Goal: Task Accomplishment & Management: Manage account settings

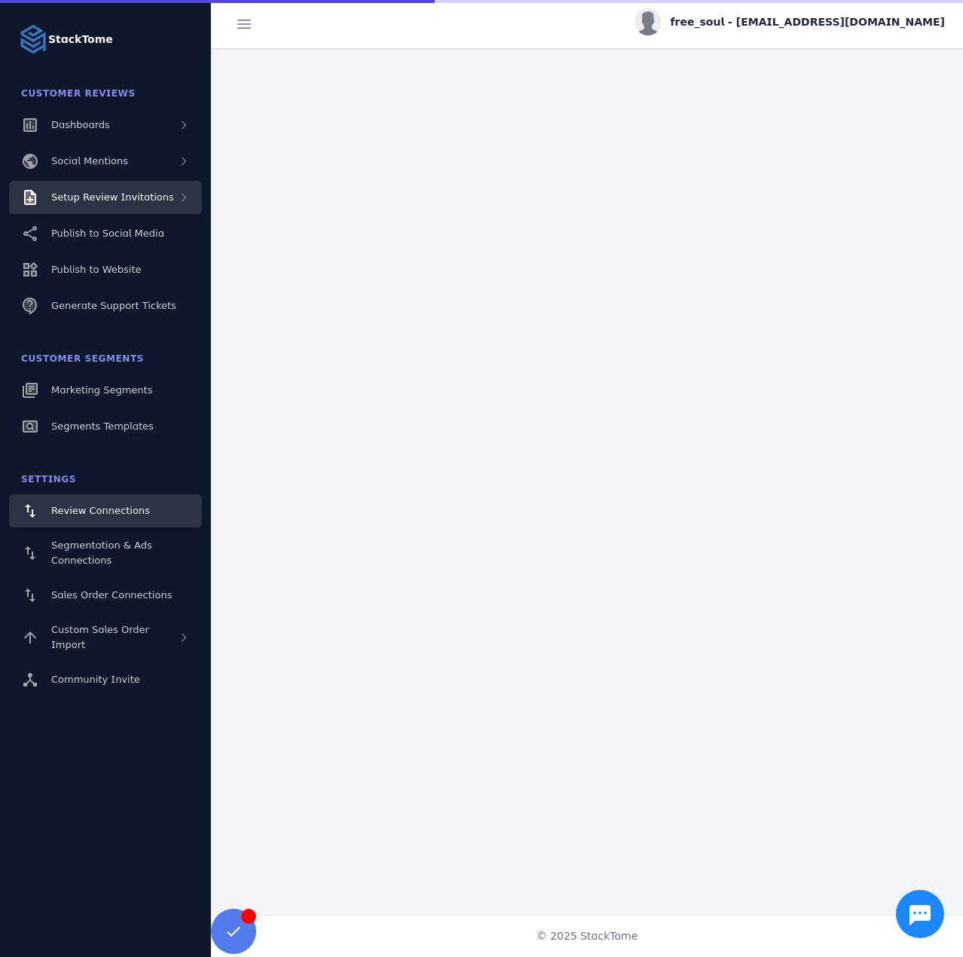
click at [124, 194] on span "Setup Review Invitations" at bounding box center [112, 196] width 123 height 11
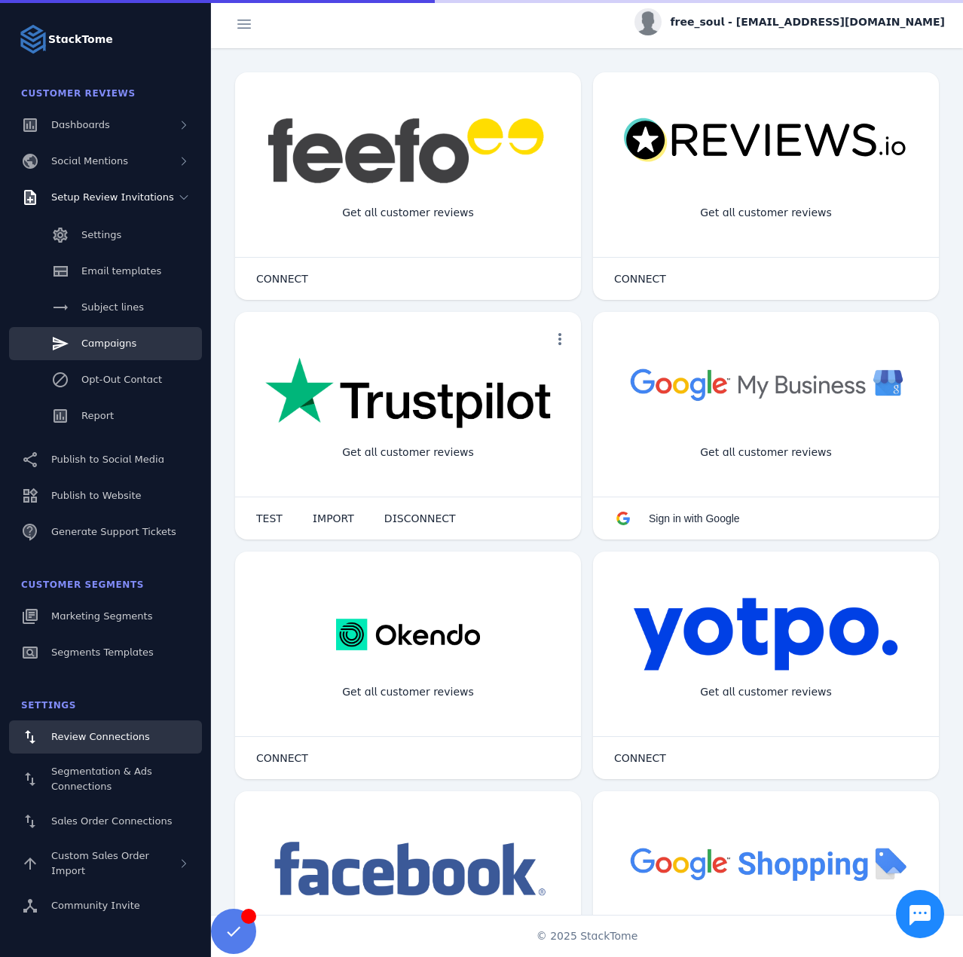
click at [127, 335] on link "Campaigns" at bounding box center [105, 343] width 193 height 33
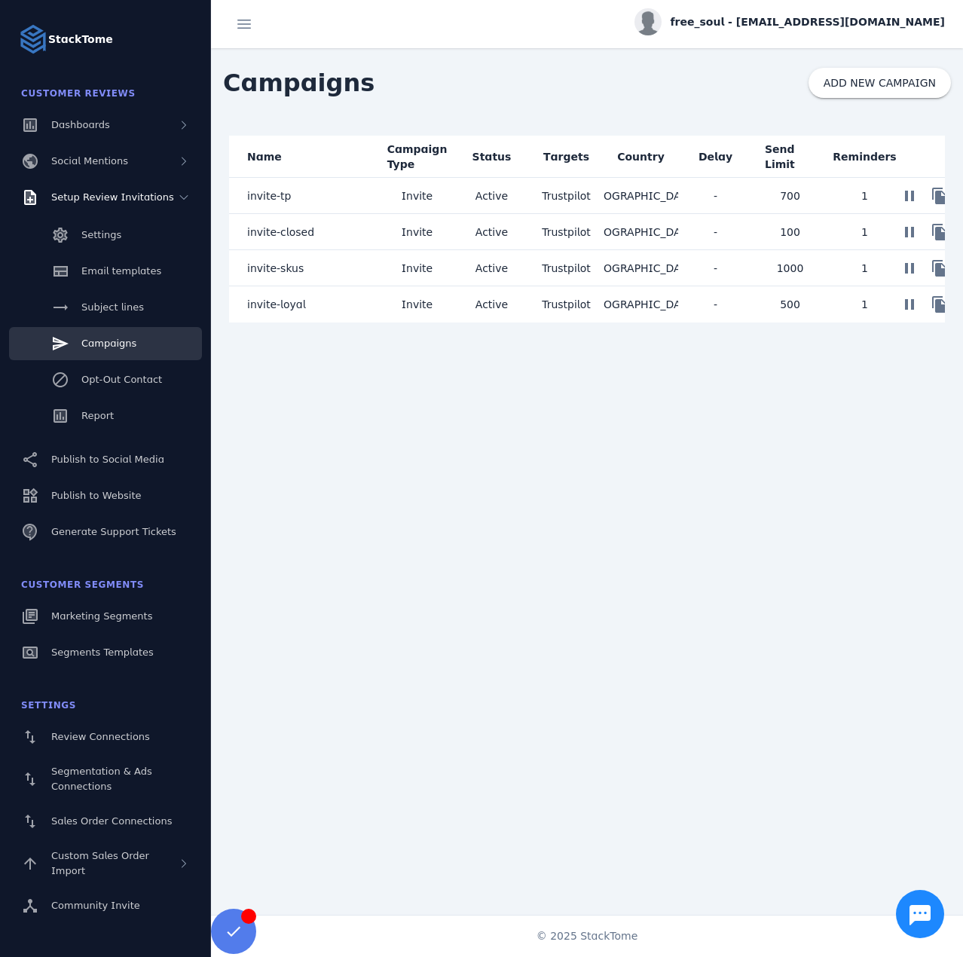
click at [317, 308] on mat-cell "invite-loyal" at bounding box center [304, 304] width 151 height 36
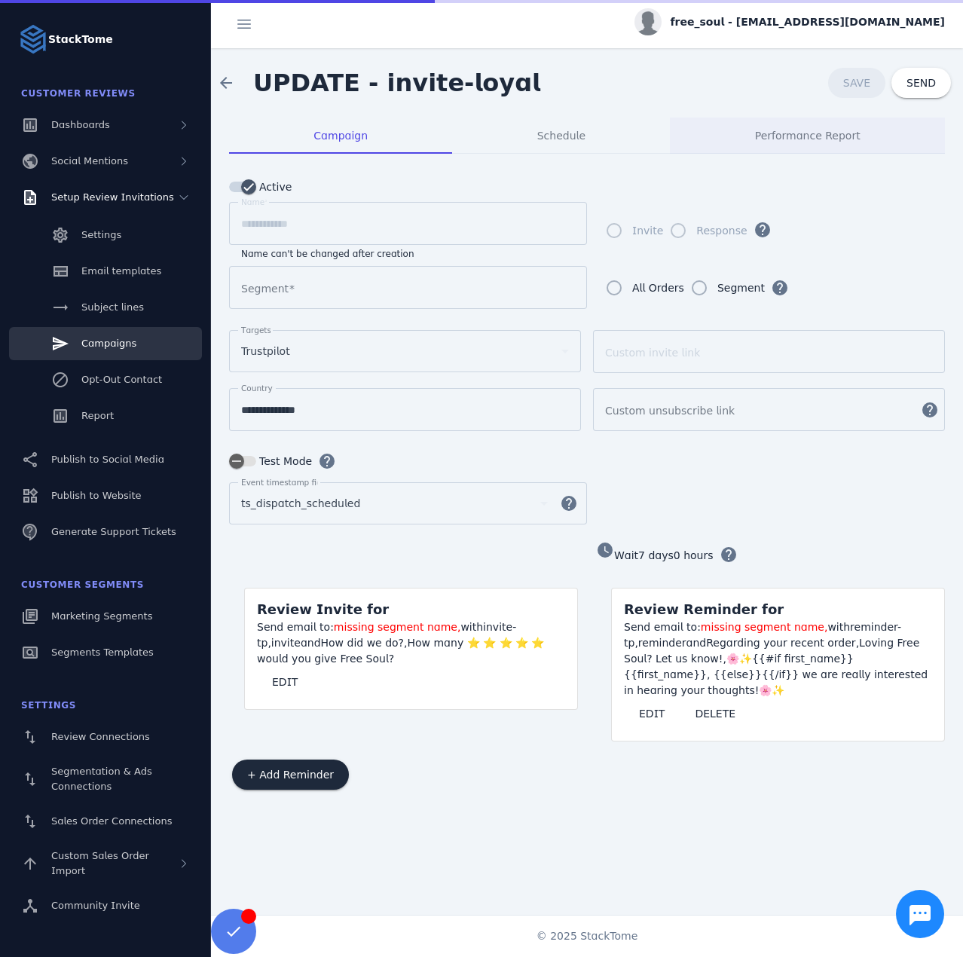
type input "**********"
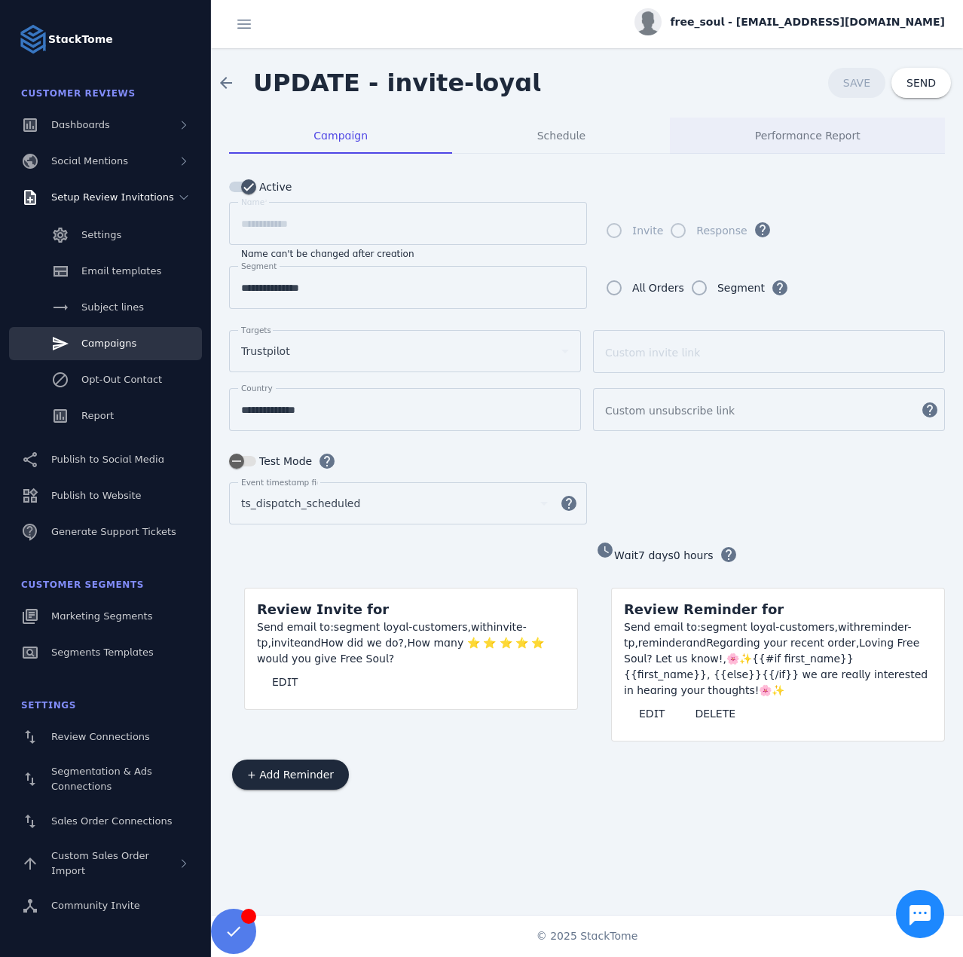
click at [732, 149] on div "Performance Report" at bounding box center [807, 136] width 275 height 36
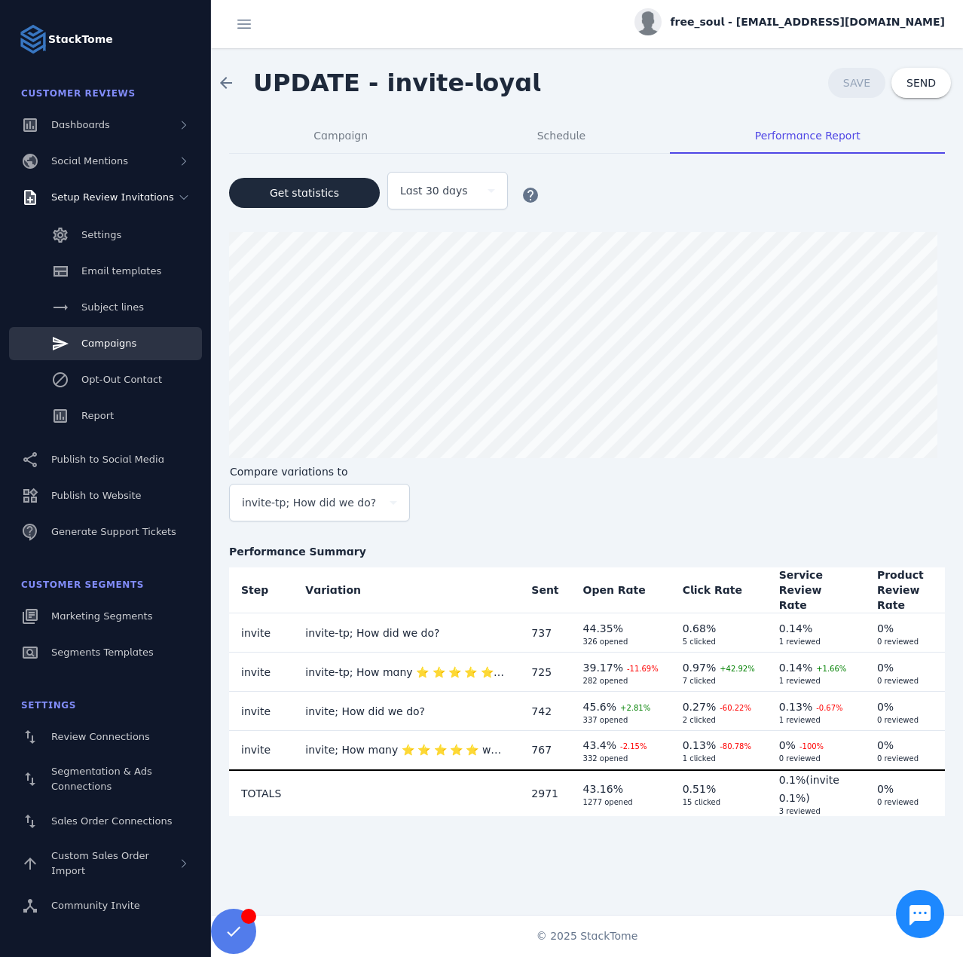
click at [871, 22] on span "free_soul - cs_free_soul@stacktome.com" at bounding box center [808, 22] width 274 height 16
click at [903, 140] on span "Sign out" at bounding box center [898, 145] width 44 height 18
